Goal: Task Accomplishment & Management: Use online tool/utility

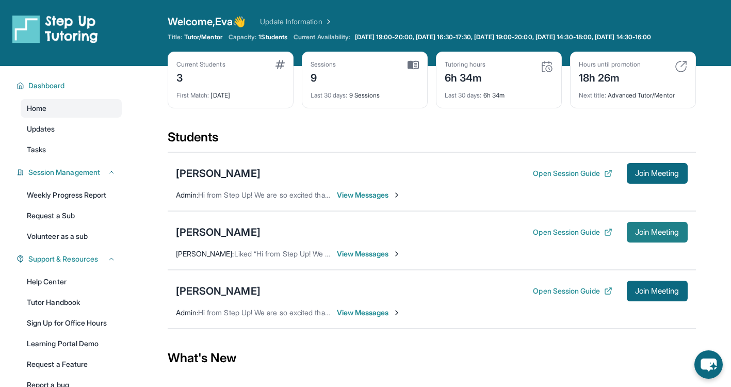
click at [671, 235] on span "Join Meeting" at bounding box center [657, 232] width 44 height 6
click at [243, 237] on div "[PERSON_NAME]" at bounding box center [218, 232] width 85 height 14
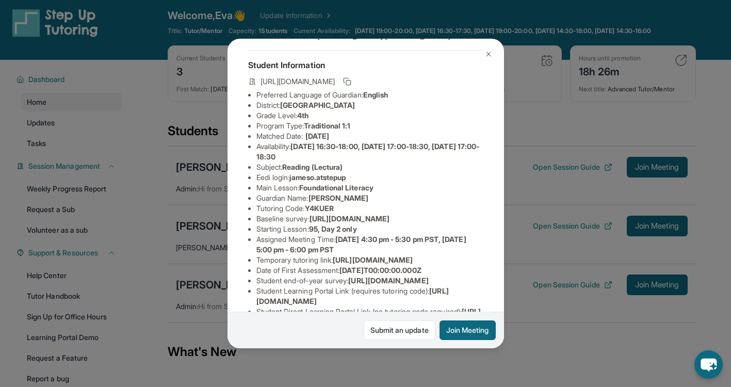
scroll to position [43, 0]
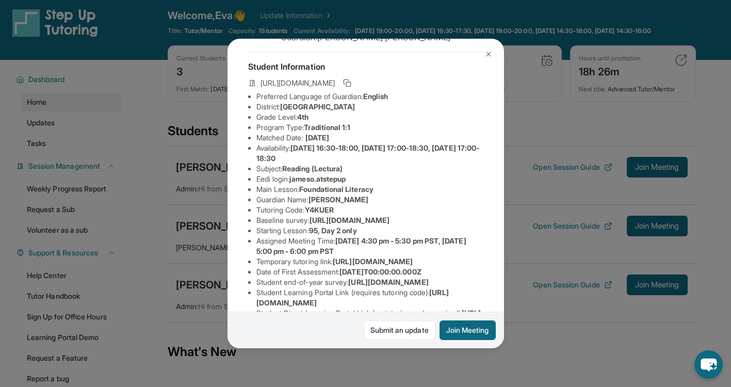
click at [488, 53] on img at bounding box center [488, 54] width 8 height 8
